Goal: Use online tool/utility: Utilize a website feature to perform a specific function

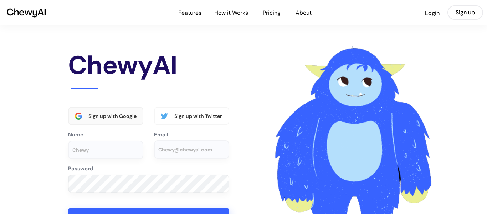
click at [101, 117] on div "Sign up with Google" at bounding box center [112, 116] width 49 height 6
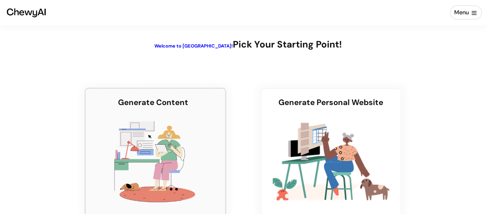
click at [125, 134] on img at bounding box center [155, 161] width 91 height 89
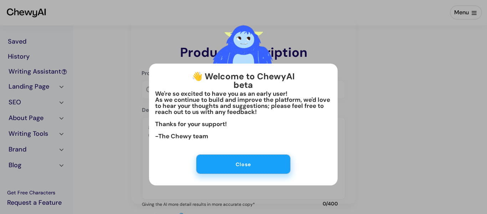
click at [217, 166] on button "Close" at bounding box center [243, 163] width 94 height 19
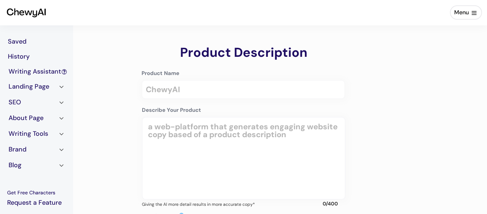
click at [205, 86] on input "input" at bounding box center [244, 89] width 204 height 19
type input "neolithic era"
click at [196, 123] on textarea at bounding box center [244, 158] width 204 height 83
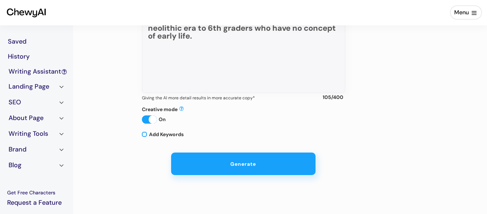
scroll to position [108, 0]
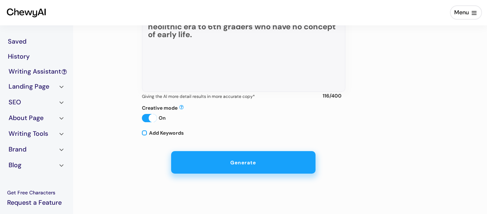
type textarea "I would like a slide deck teaching about life in the neolithic era to 6th grade…"
click at [250, 161] on button "Generate" at bounding box center [243, 162] width 144 height 22
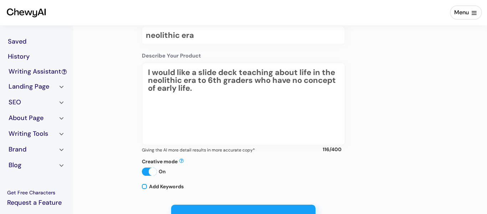
scroll to position [54, 0]
click at [58, 86] on button at bounding box center [61, 86] width 7 height 7
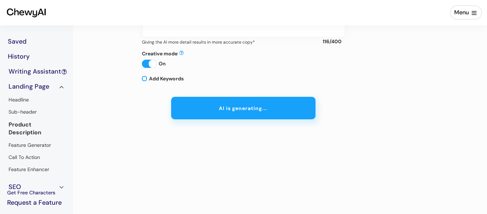
scroll to position [0, 0]
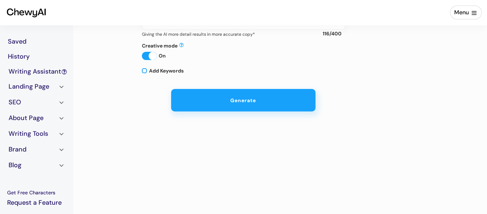
scroll to position [171, 0]
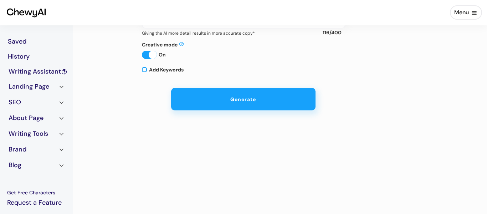
click at [240, 93] on div at bounding box center [244, 91] width 64 height 9
click at [232, 104] on button "Generate" at bounding box center [243, 99] width 144 height 22
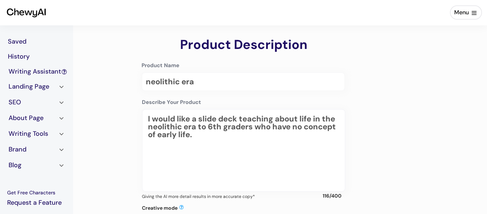
scroll to position [0, 0]
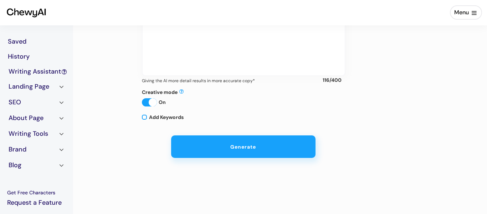
scroll to position [122, 0]
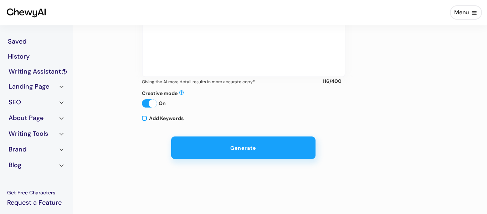
click at [34, 72] on div "Writing Assistant" at bounding box center [37, 72] width 57 height 10
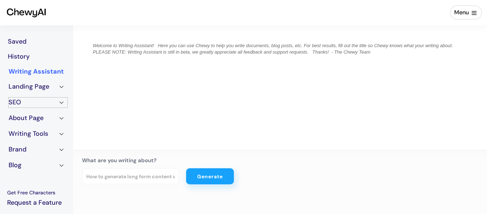
click at [20, 105] on div "SEO" at bounding box center [34, 102] width 50 height 10
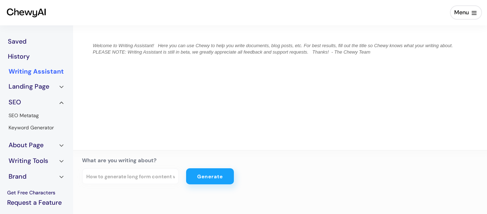
click at [22, 144] on div "About Page" at bounding box center [34, 145] width 50 height 10
